Goal: Subscribe to service/newsletter

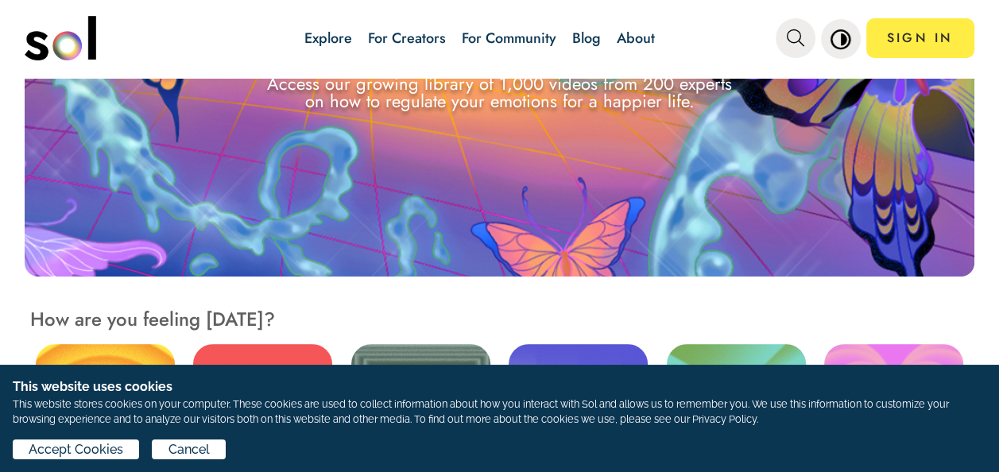
scroll to position [238, 0]
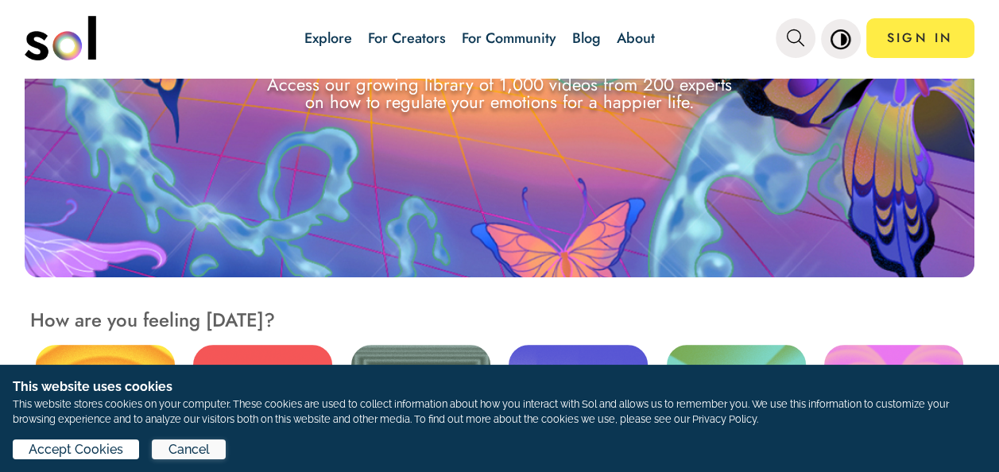
click at [182, 450] on span "Cancel" at bounding box center [189, 449] width 41 height 19
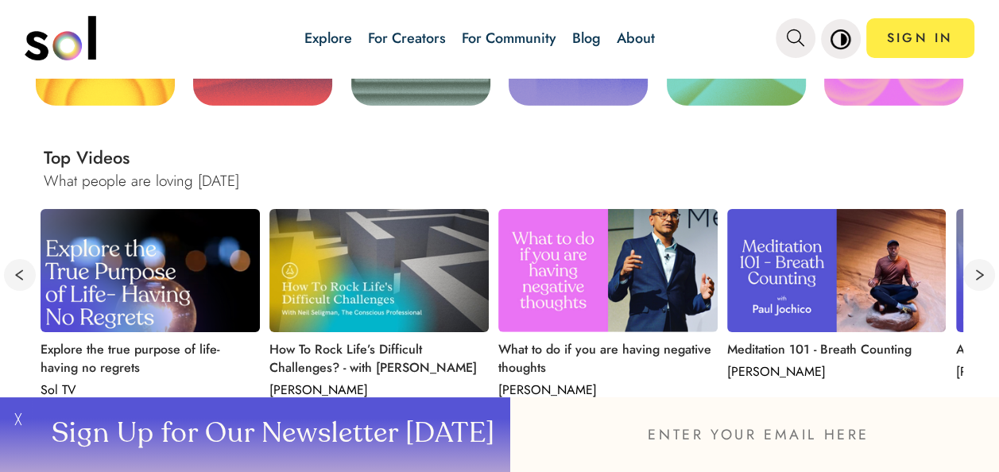
scroll to position [636, 0]
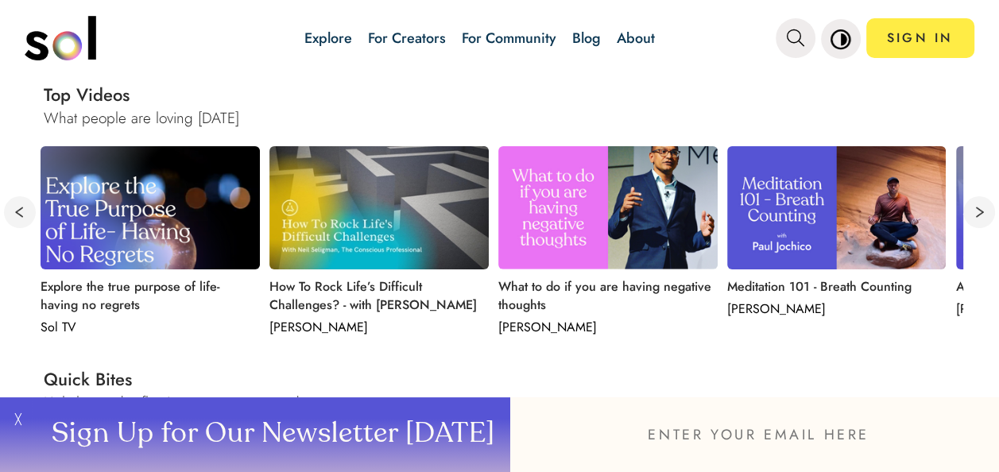
click at [340, 219] on p at bounding box center [316, 185] width 95 height 79
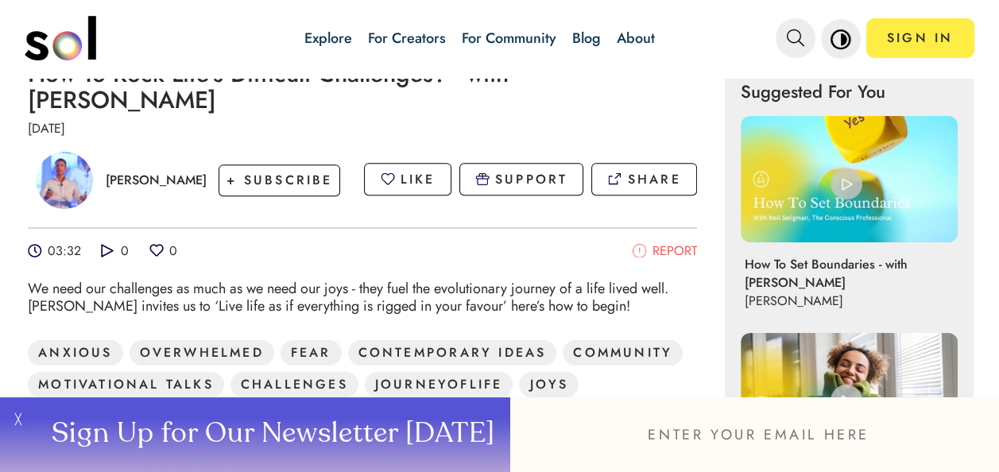
scroll to position [397, 0]
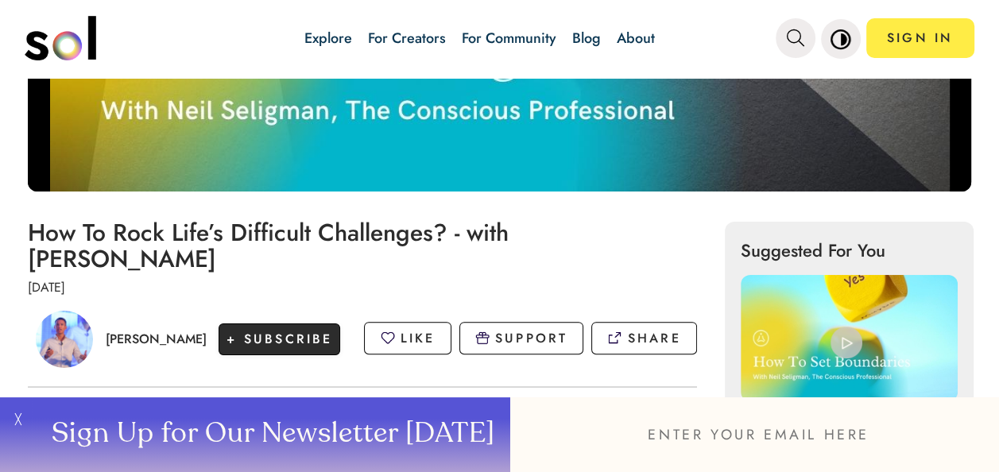
click at [245, 330] on span "+ SUBSCRIBE" at bounding box center [280, 339] width 106 height 18
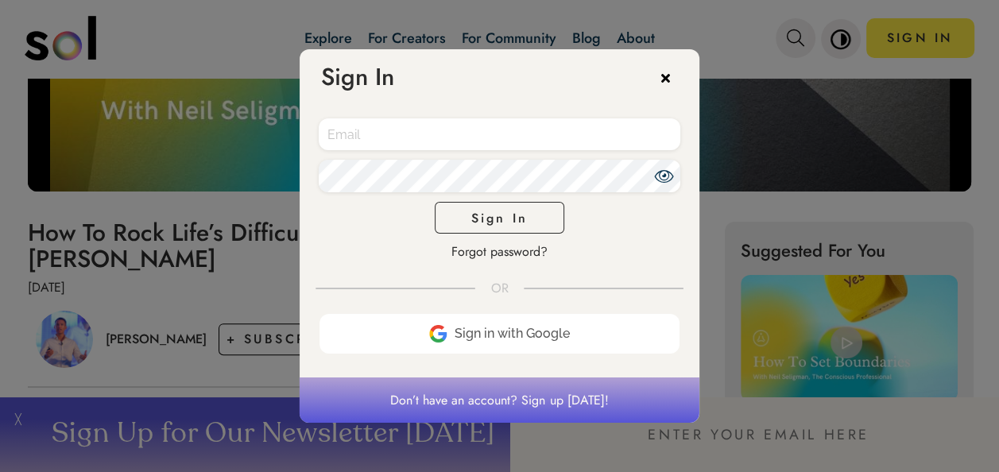
click at [389, 127] on input "email" at bounding box center [500, 134] width 362 height 33
type input "clmurphy55@yahoo.com"
click at [514, 218] on span "Sign In" at bounding box center [499, 218] width 56 height 18
click at [668, 75] on icon at bounding box center [673, 76] width 24 height 24
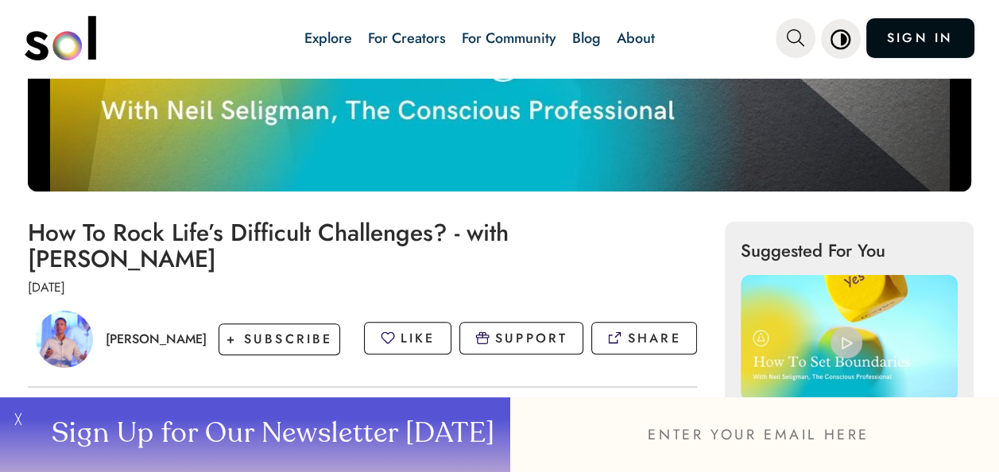
click at [893, 33] on link "SIGN IN" at bounding box center [920, 38] width 108 height 40
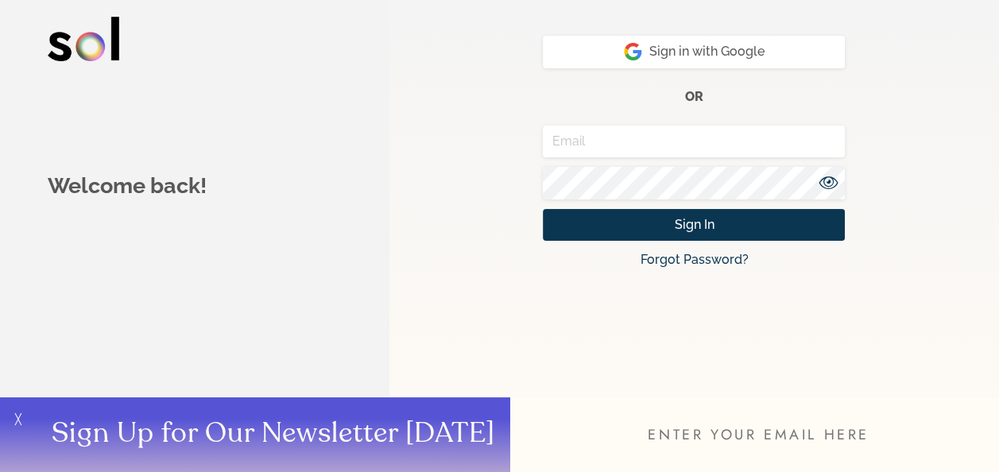
click at [614, 138] on input "email" at bounding box center [694, 142] width 302 height 33
click at [614, 148] on input "email" at bounding box center [694, 142] width 302 height 33
click at [611, 138] on input "email" at bounding box center [694, 142] width 302 height 33
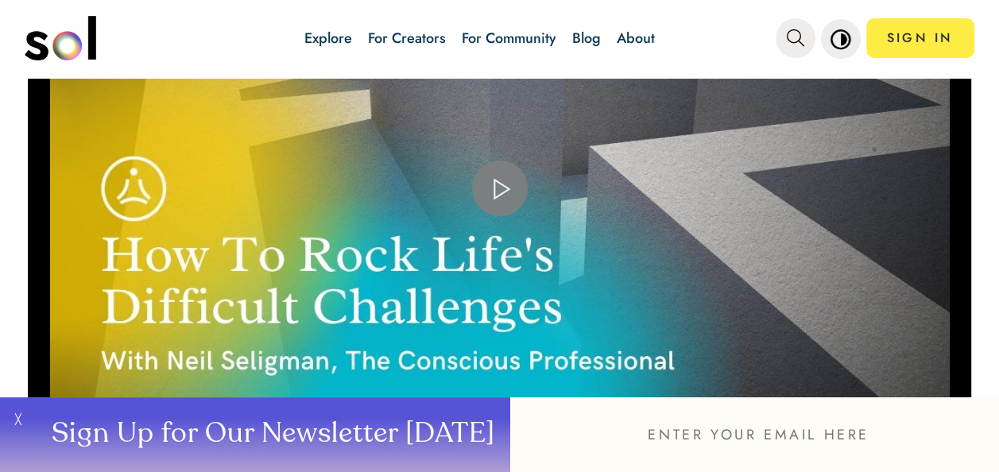
scroll to position [238, 0]
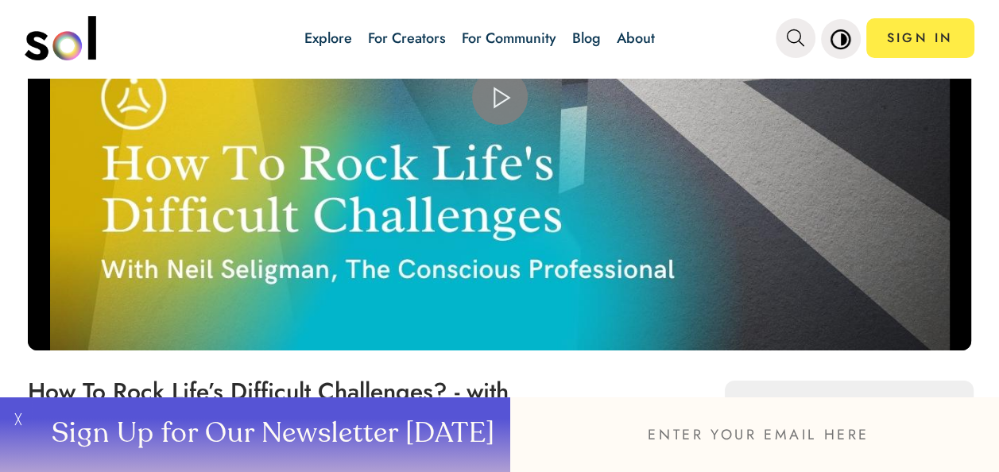
click at [250, 436] on button "Sign Up for Our Newsletter Today" at bounding box center [271, 434] width 479 height 75
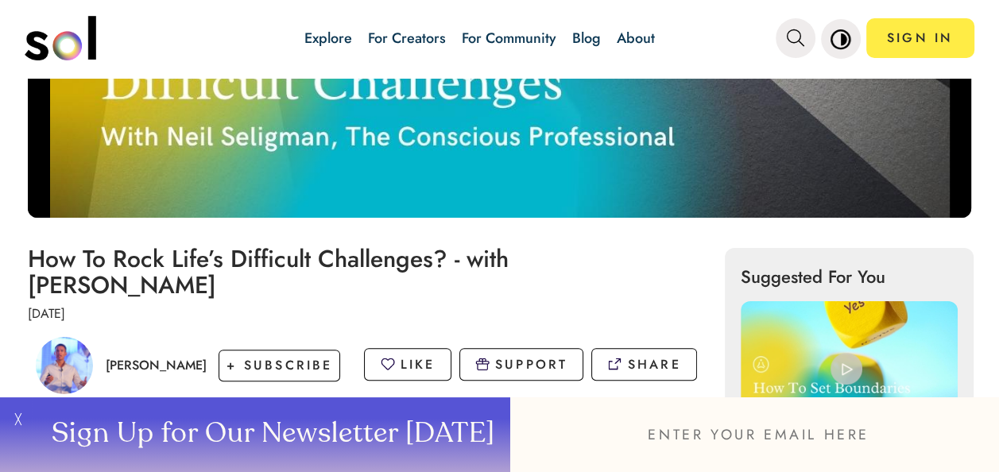
scroll to position [477, 0]
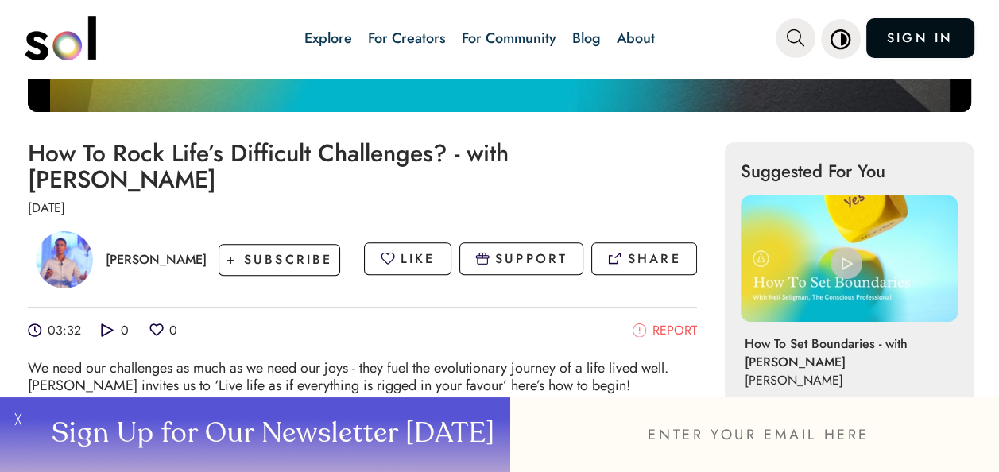
click at [893, 37] on link "SIGN IN" at bounding box center [920, 38] width 108 height 40
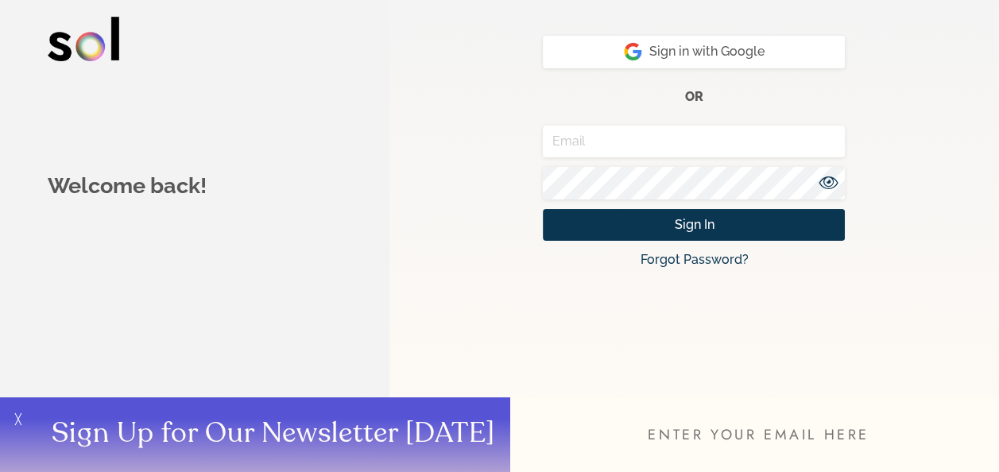
click at [614, 143] on input "email" at bounding box center [694, 142] width 302 height 33
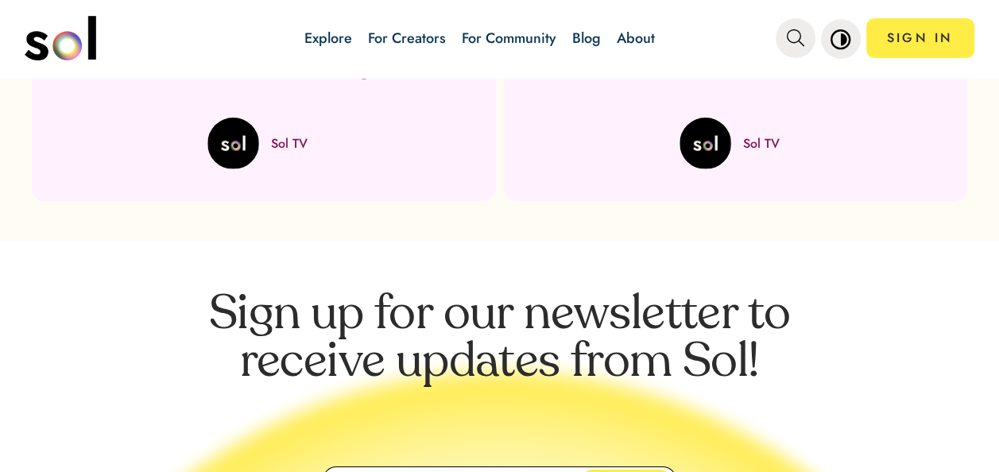
scroll to position [5246, 0]
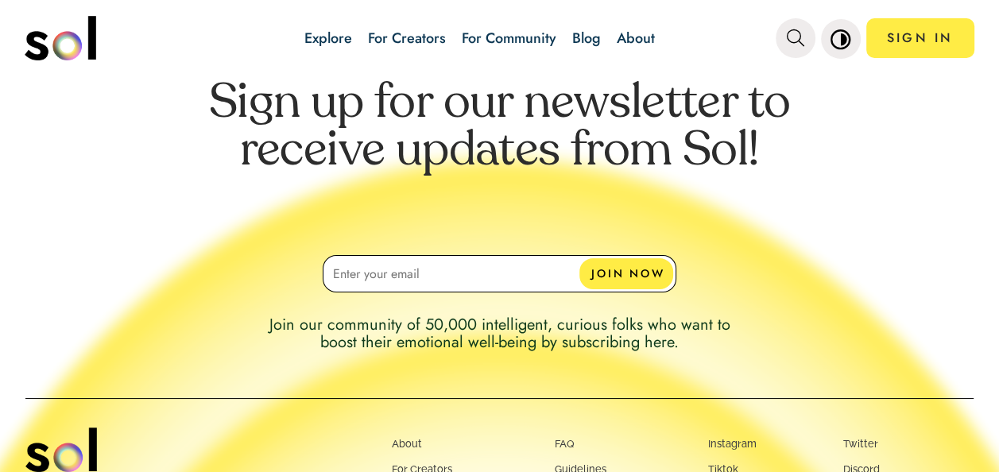
click at [388, 255] on input at bounding box center [500, 273] width 354 height 37
type input "[EMAIL_ADDRESS][DOMAIN_NAME]"
type input "clmurphy55@yahoo.com"
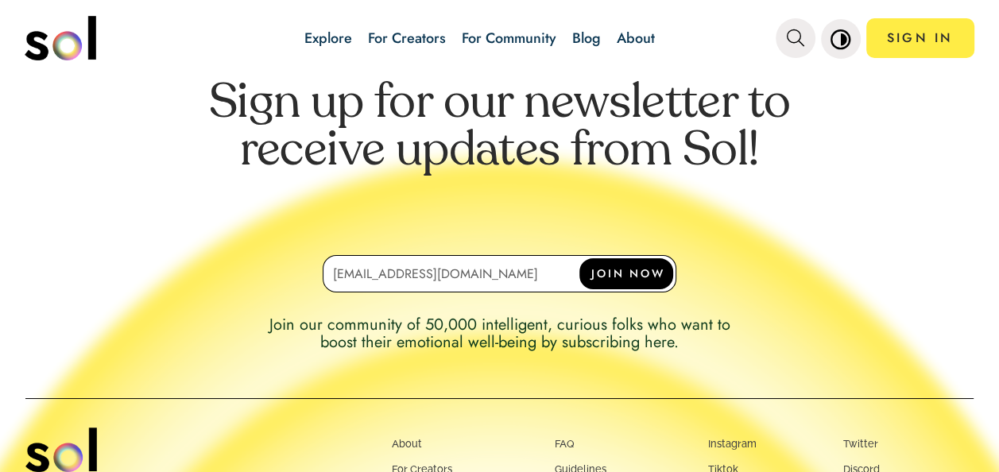
click at [635, 258] on button "JOIN NOW" at bounding box center [626, 273] width 94 height 31
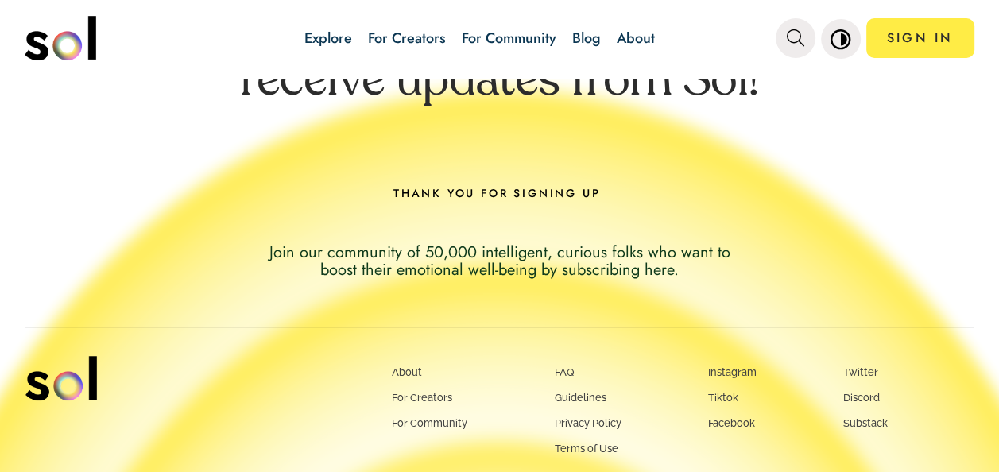
scroll to position [5400, 0]
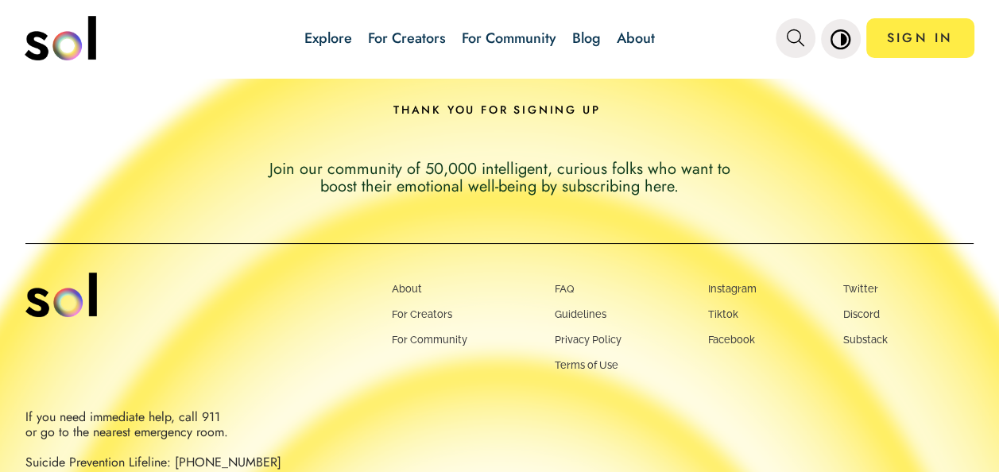
drag, startPoint x: 719, startPoint y: 25, endPoint x: 877, endPoint y: 139, distance: 194.6
click at [877, 139] on div "Explore For Creators For Community Blog About SIGN IN Explore For Creators For …" at bounding box center [499, 236] width 999 height 472
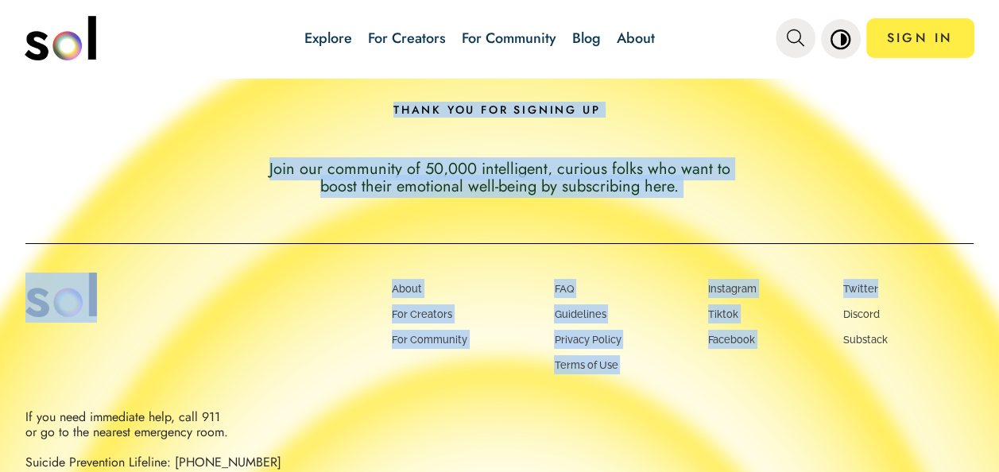
click at [769, 158] on div "Sign up for our newsletter to receive updates from Sol! THANK YOU FOR SIGNING U…" at bounding box center [499, 206] width 999 height 597
click at [798, 154] on div "Sign up for our newsletter to receive updates from Sol! THANK YOU FOR SIGNING U…" at bounding box center [499, 206] width 999 height 597
click at [876, 116] on div "Sign up for our newsletter to receive updates from Sol! THANK YOU FOR SIGNING U…" at bounding box center [499, 206] width 999 height 597
click at [972, 115] on div "Sign up for our newsletter to receive updates from Sol! THANK YOU FOR SIGNING U…" at bounding box center [499, 206] width 999 height 597
click at [732, 370] on div "Sign up for our newsletter to receive updates from Sol! THANK YOU FOR SIGNING U…" at bounding box center [499, 206] width 999 height 597
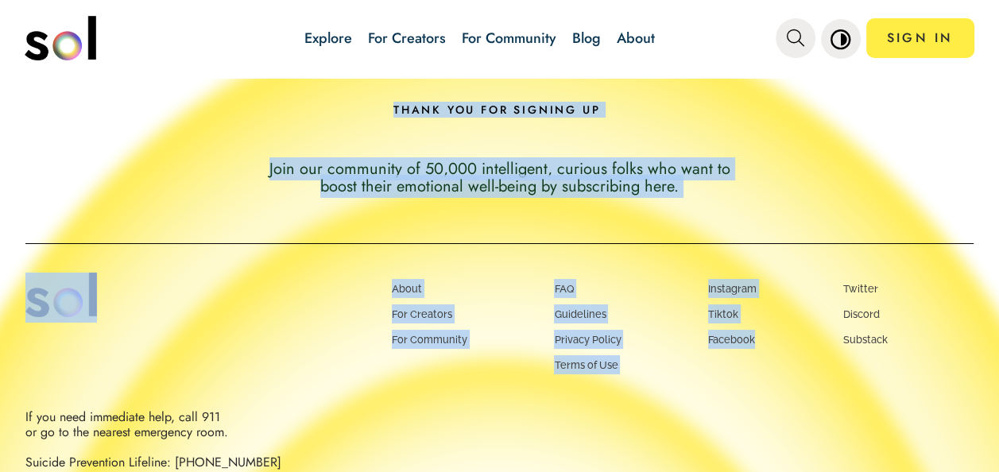
click at [735, 374] on div "Sign up for our newsletter to receive updates from Sol! THANK YOU FOR SIGNING U…" at bounding box center [499, 206] width 999 height 597
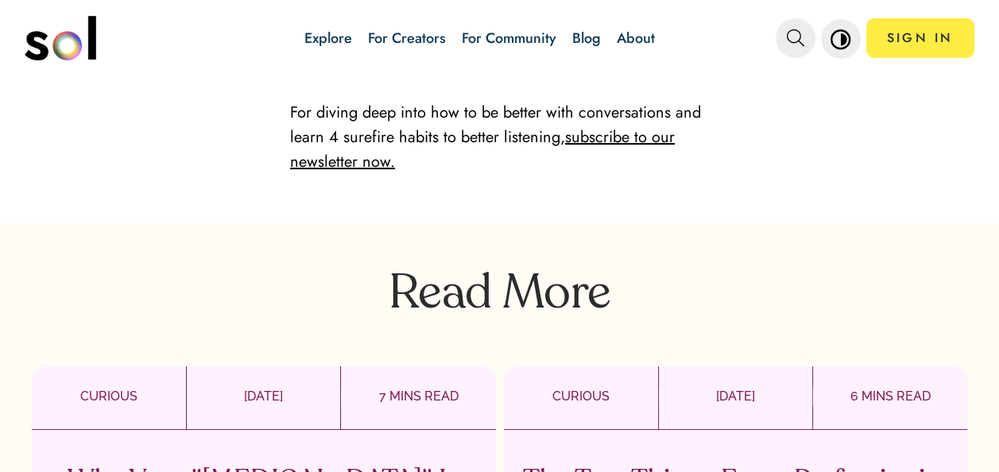
scroll to position [3974, 0]
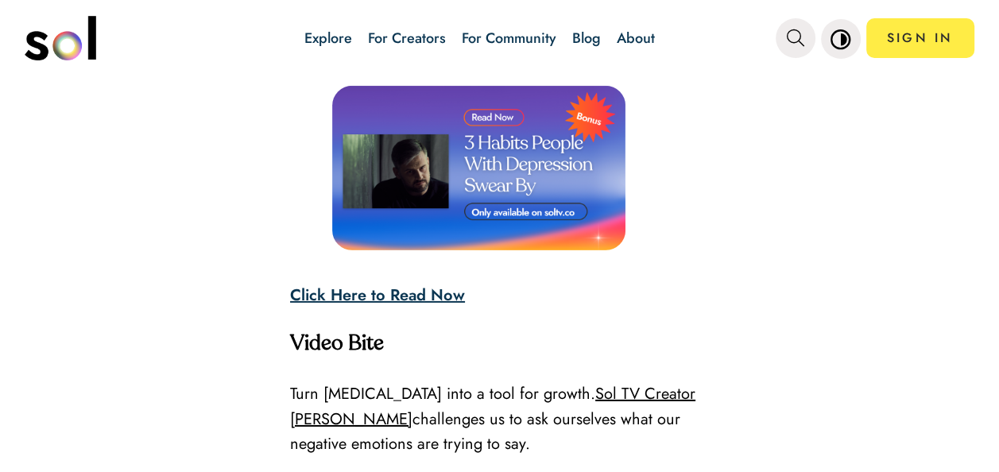
scroll to position [4133, 0]
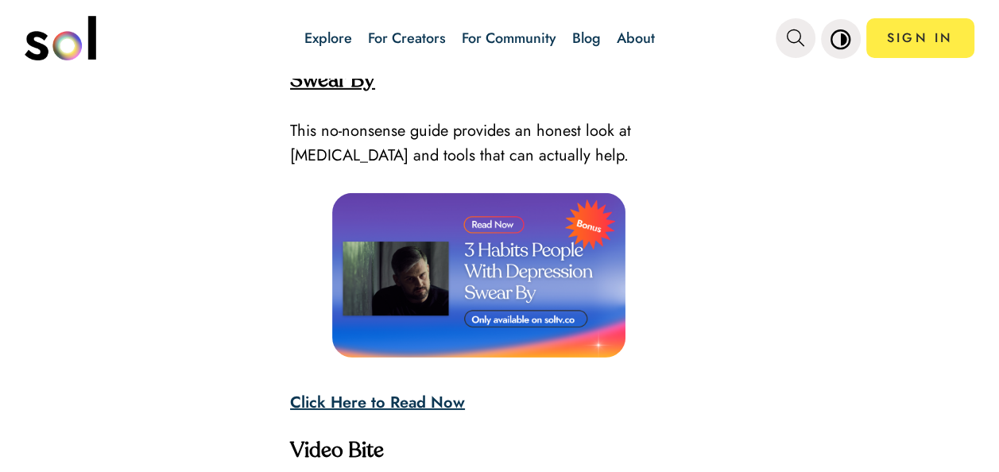
click at [358, 391] on strong "Click Here to Read Now" at bounding box center [377, 402] width 175 height 23
click at [369, 391] on strong "Click Here to Read Now" at bounding box center [377, 402] width 175 height 23
click at [366, 391] on strong "Click Here to Read Now" at bounding box center [377, 402] width 175 height 23
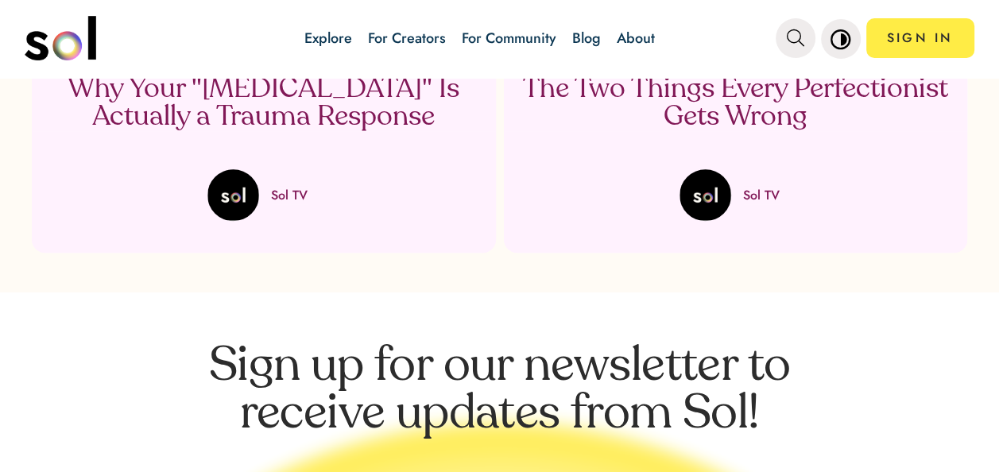
scroll to position [6121, 0]
